Goal: Find specific page/section

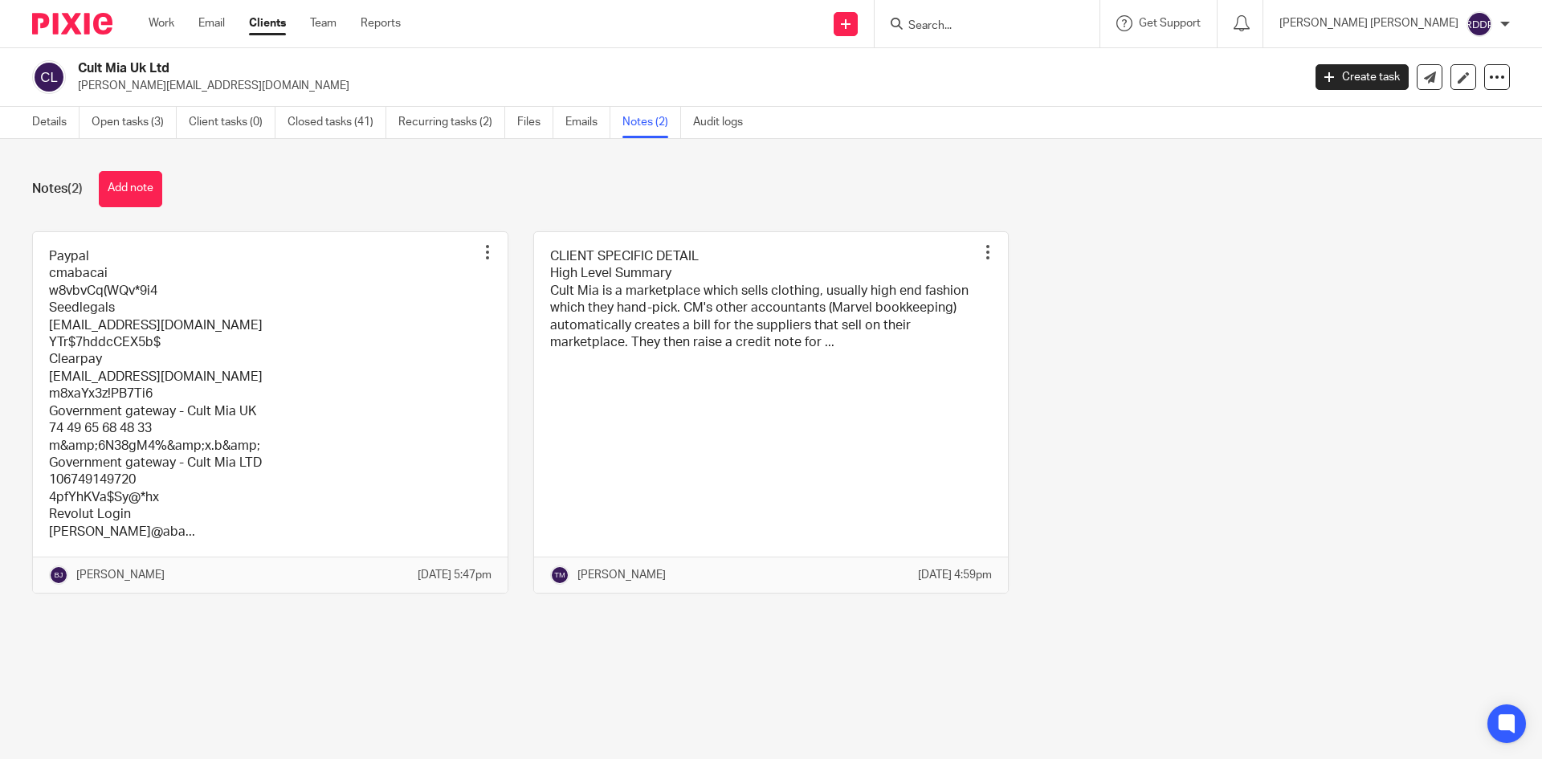
click at [968, 17] on div at bounding box center [984, 24] width 187 height 20
click at [981, 25] on input "Search" at bounding box center [979, 26] width 145 height 14
type input "laylo"
click at [1021, 54] on link at bounding box center [1060, 69] width 312 height 37
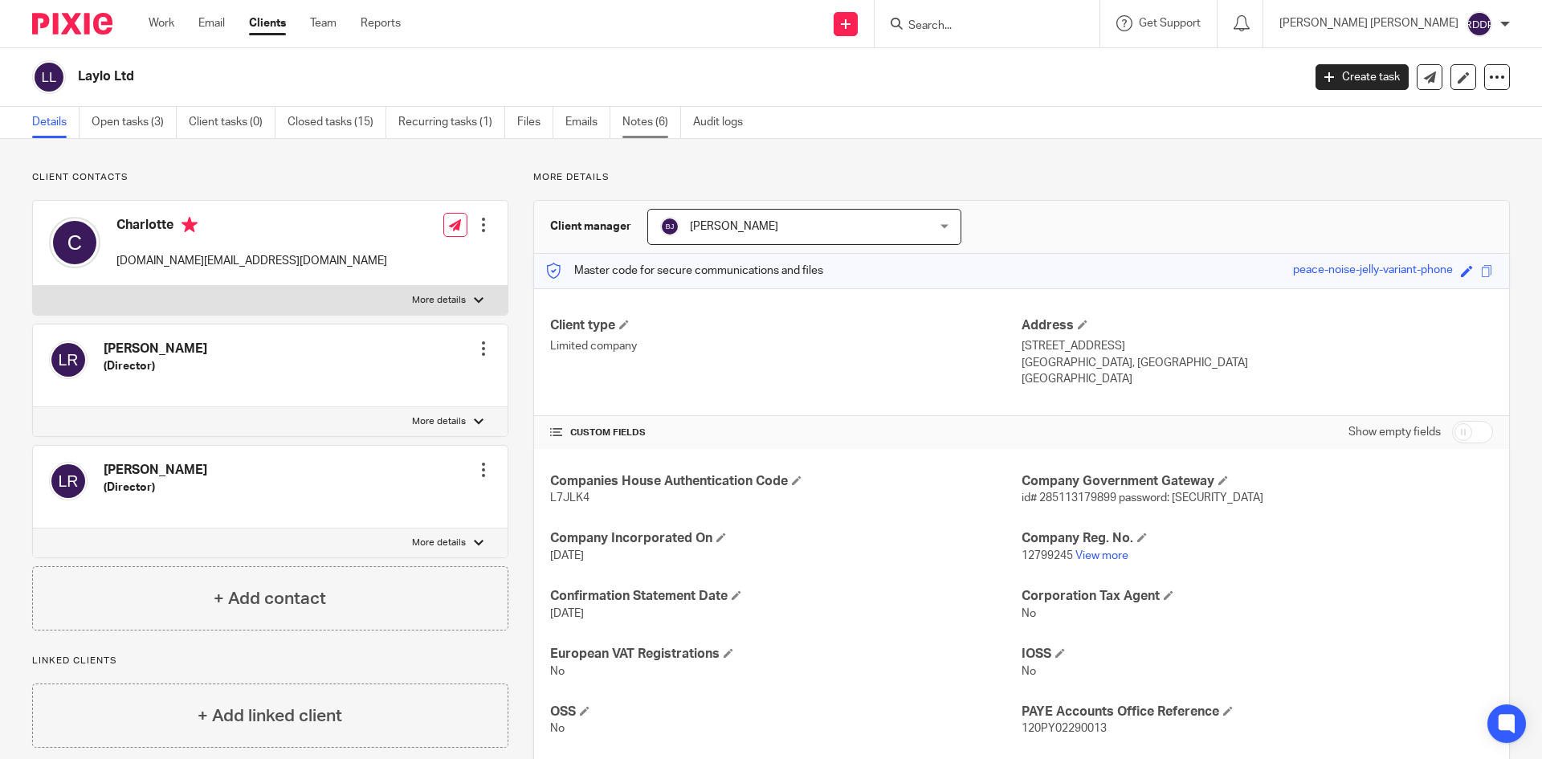
click at [643, 128] on link "Notes (6)" at bounding box center [651, 122] width 59 height 31
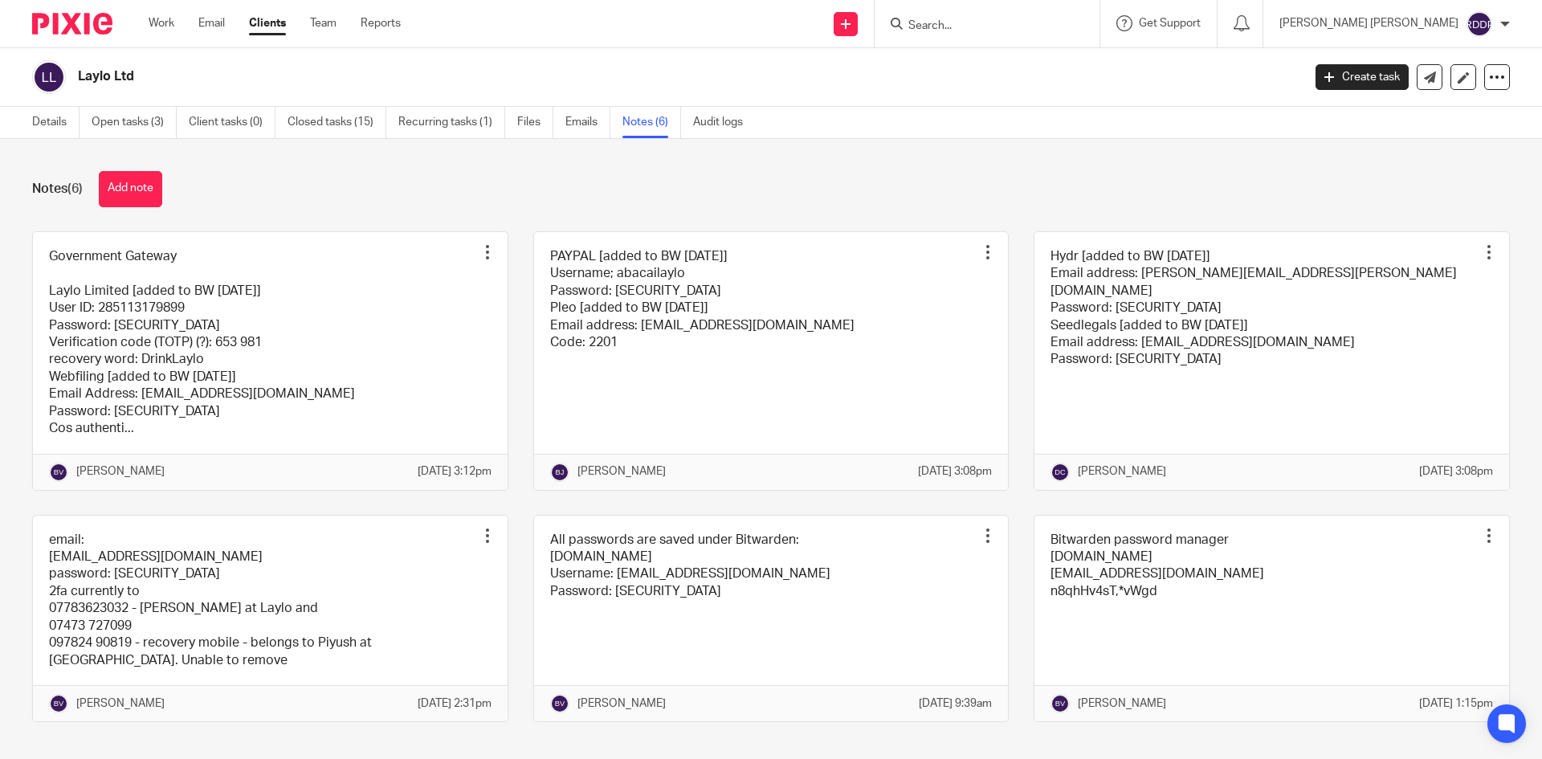
click at [884, 173] on div "Notes (6) Add note" at bounding box center [771, 189] width 1478 height 36
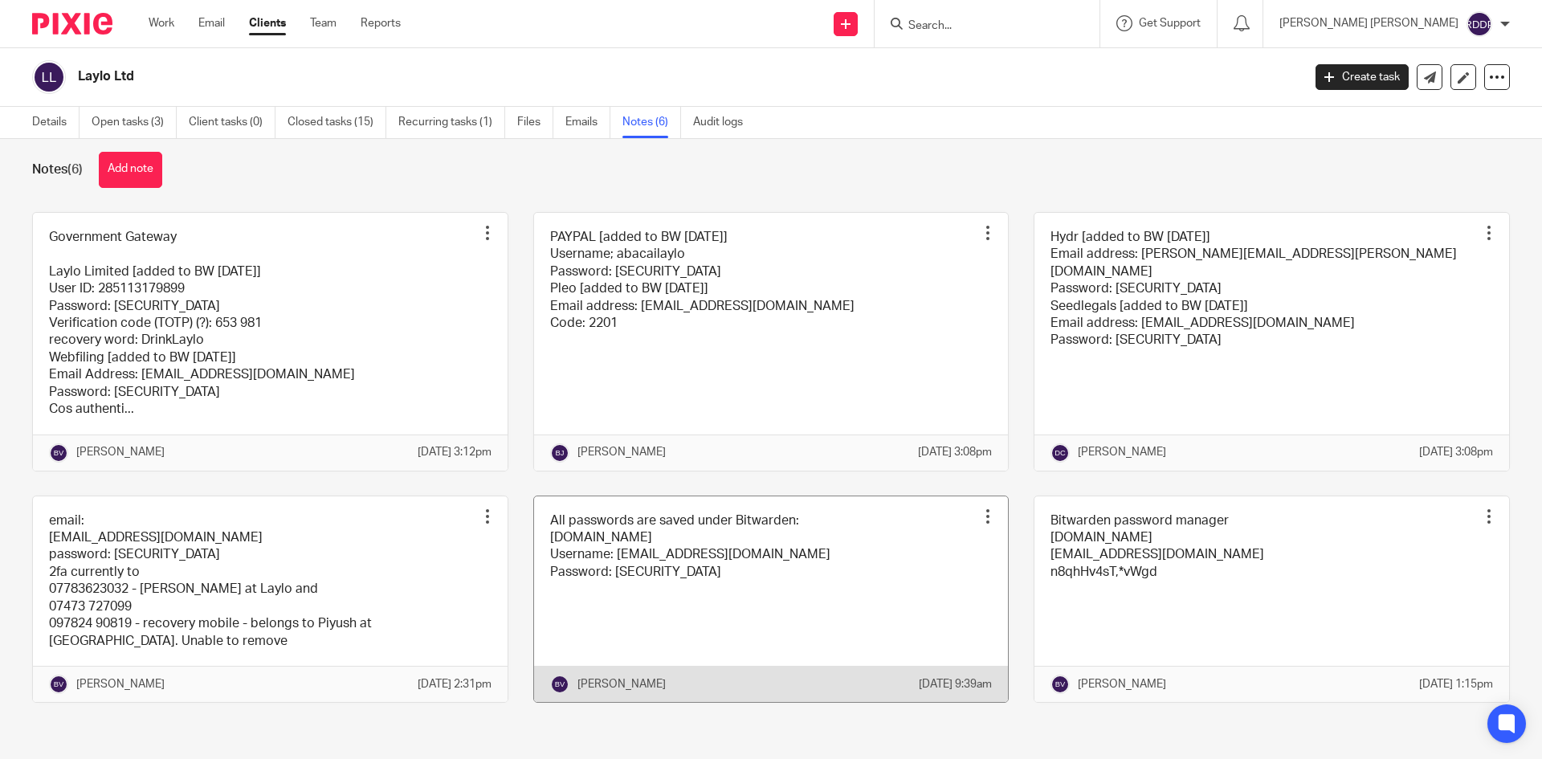
scroll to position [54, 0]
